Goal: Task Accomplishment & Management: Use online tool/utility

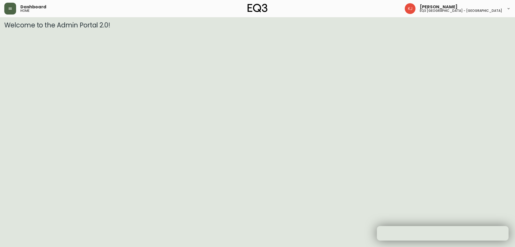
click at [12, 6] on button "button" at bounding box center [10, 9] width 12 height 12
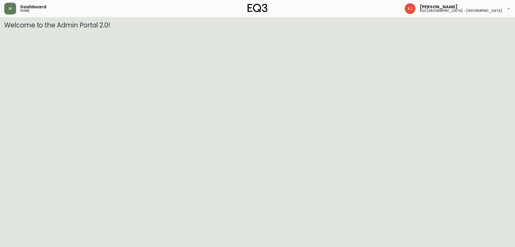
click at [7, 9] on button "button" at bounding box center [10, 9] width 12 height 12
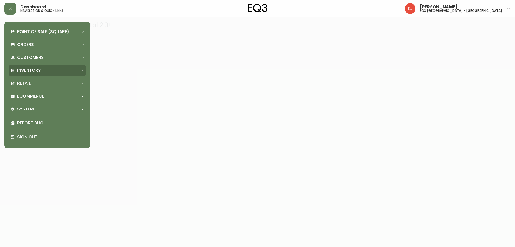
click at [16, 71] on div "Inventory" at bounding box center [45, 70] width 68 height 6
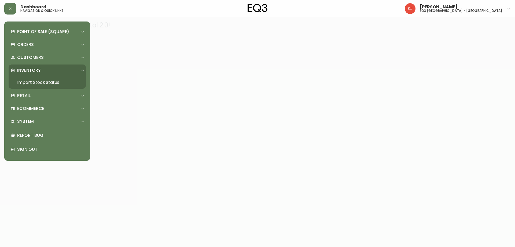
click at [17, 79] on link "Import Stock Status" at bounding box center [47, 82] width 77 height 12
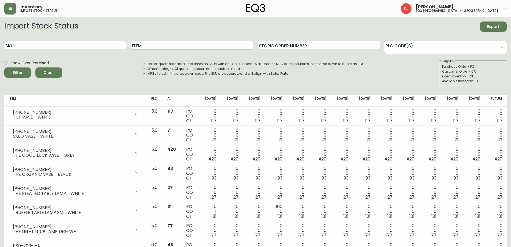
click at [179, 46] on input "Item" at bounding box center [192, 45] width 122 height 9
type input "LIV"
click at [4, 67] on button "Filter" at bounding box center [17, 72] width 27 height 10
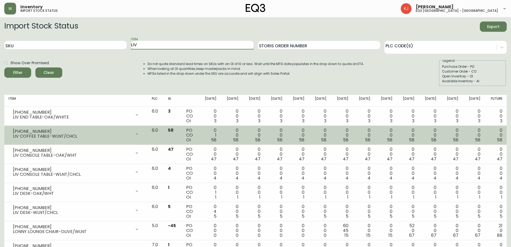
click at [95, 135] on div "LIV COFFEE TABLE-WLNT/CHCL" at bounding box center [72, 136] width 119 height 5
drag, startPoint x: 12, startPoint y: 129, endPoint x: 20, endPoint y: 133, distance: 8.8
click at [22, 133] on div "[PHONE_NUMBER] LIV COFFEE TABLE-WLNT/CHCL" at bounding box center [76, 134] width 135 height 12
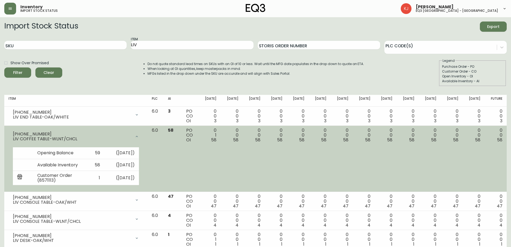
drag, startPoint x: 13, startPoint y: 133, endPoint x: 21, endPoint y: 134, distance: 8.7
click at [23, 131] on div "[PHONE_NUMBER] LIV COFFEE TABLE-WLNT/CHCL" at bounding box center [76, 136] width 135 height 17
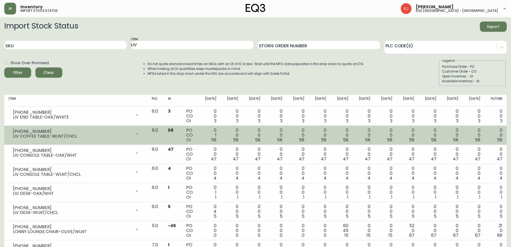
click at [21, 134] on div "LIV COFFEE TABLE-WLNT/CHCL" at bounding box center [72, 136] width 119 height 5
click at [19, 134] on div "LIV COFFEE TABLE-WLNT/CHCL" at bounding box center [72, 136] width 119 height 5
click at [19, 131] on div "[PHONE_NUMBER]" at bounding box center [72, 131] width 119 height 5
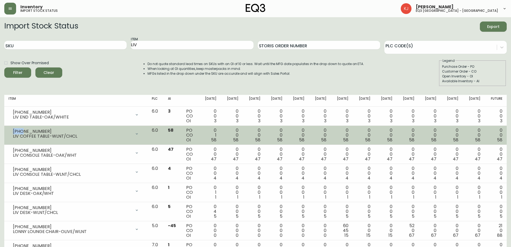
click at [19, 131] on div "[PHONE_NUMBER]" at bounding box center [72, 131] width 119 height 5
